Goal: Transaction & Acquisition: Register for event/course

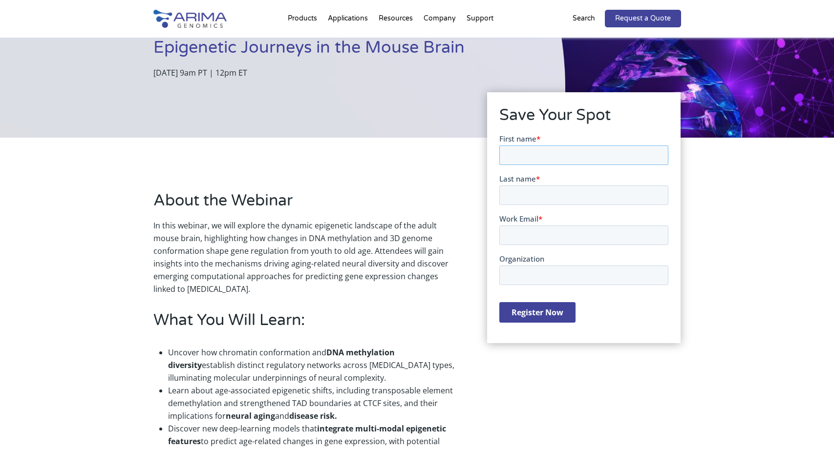
click at [540, 154] on input "First name *" at bounding box center [583, 155] width 169 height 20
type input "Rosan"
click at [513, 193] on input "Last name *" at bounding box center [583, 195] width 169 height 20
type input "[PERSON_NAME]"
click at [530, 240] on input "Work Email *" at bounding box center [583, 235] width 169 height 20
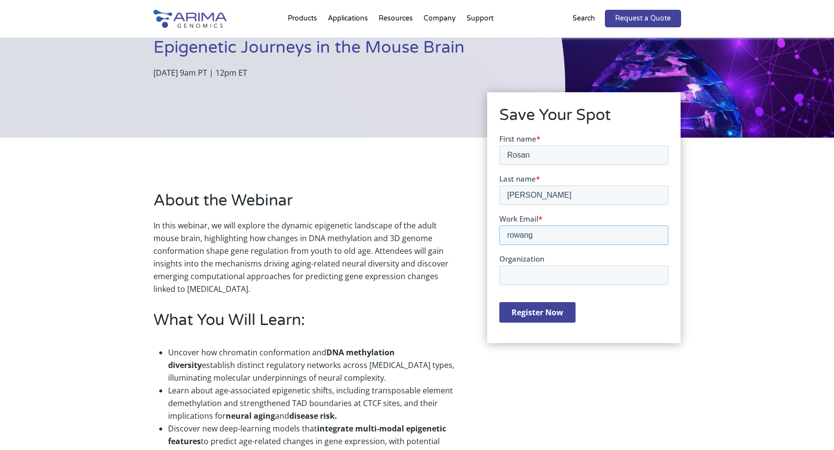
type input "[EMAIL_ADDRESS][DOMAIN_NAME]"
click at [525, 279] on input "Organization" at bounding box center [583, 275] width 169 height 20
click at [536, 317] on input "Register Now" at bounding box center [537, 312] width 76 height 21
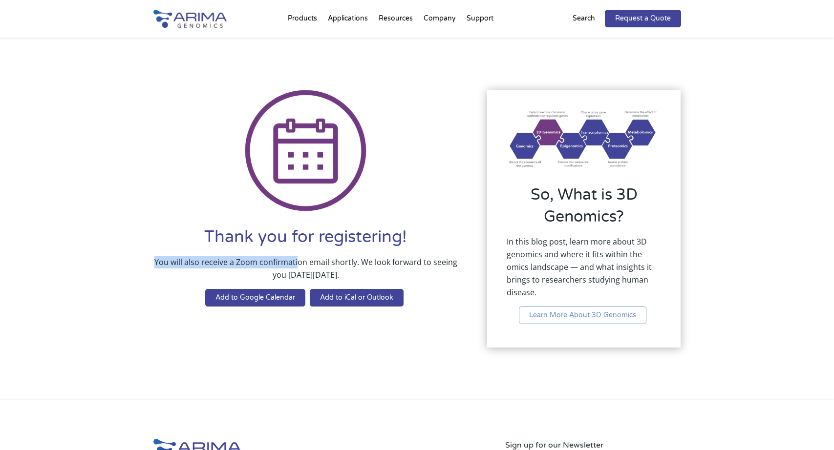
drag, startPoint x: 228, startPoint y: 252, endPoint x: 297, endPoint y: 267, distance: 70.1
click at [297, 267] on div "Thank you for registering! You will also receive a Zoom confirmation email shor…" at bounding box center [305, 272] width 305 height 92
